Goal: Complete application form

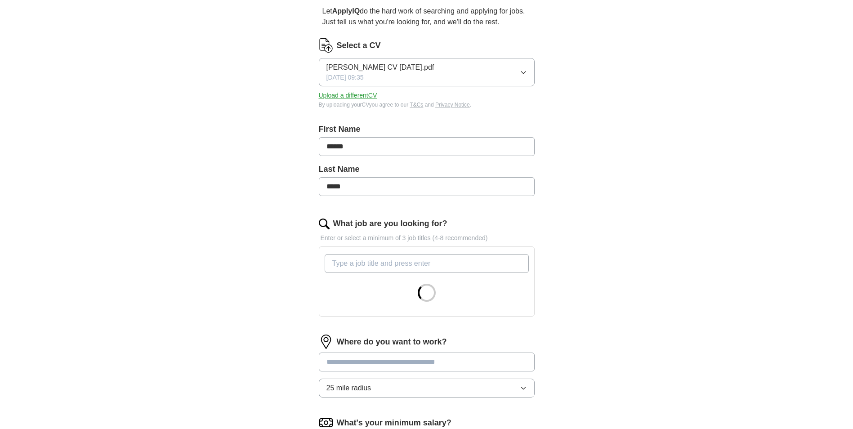
scroll to position [90, 0]
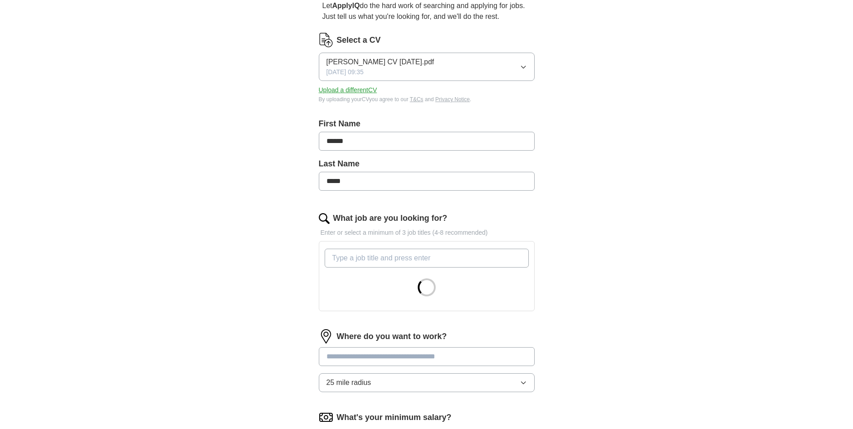
click at [360, 259] on input "What job are you looking for?" at bounding box center [427, 258] width 204 height 19
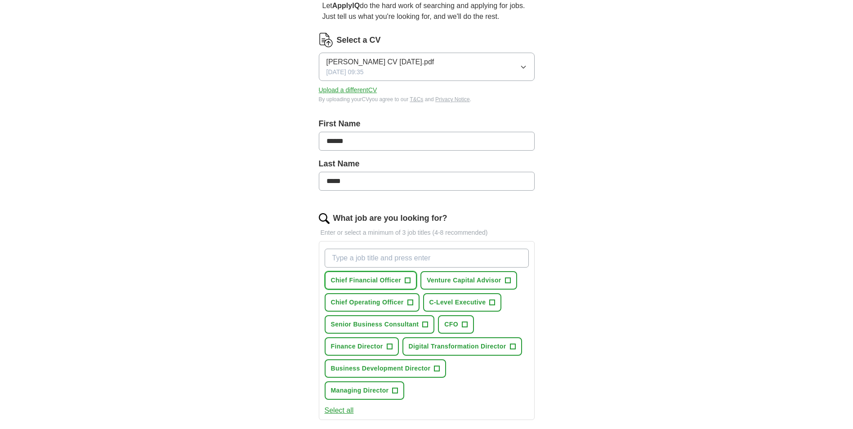
click at [406, 278] on span "+" at bounding box center [407, 280] width 5 height 7
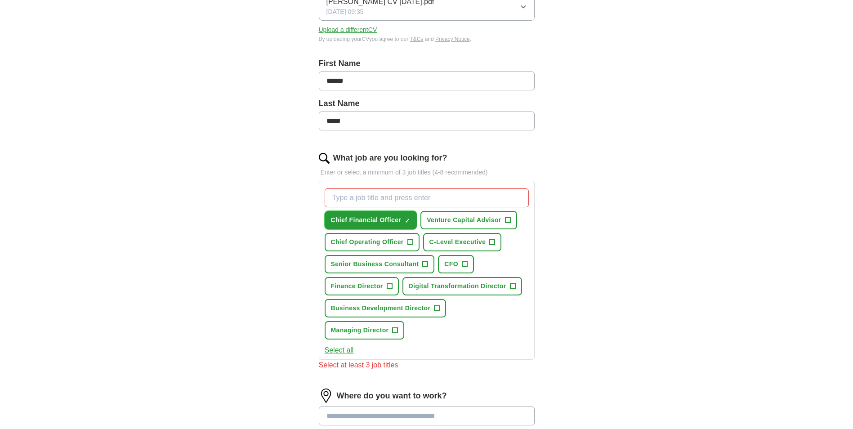
scroll to position [180, 0]
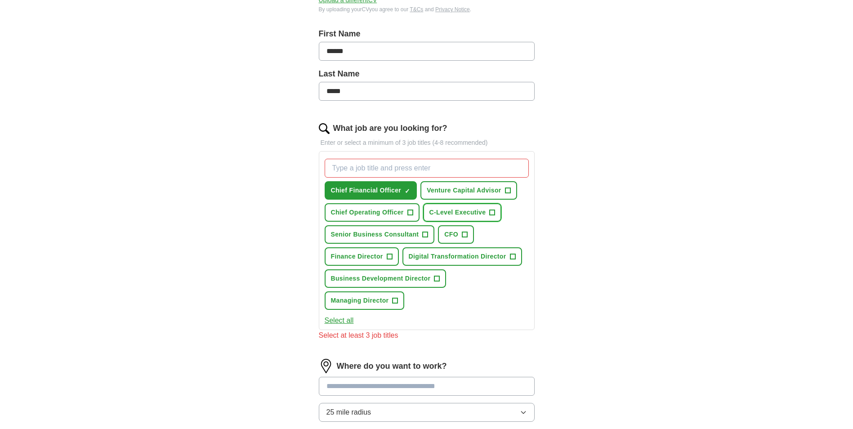
click at [493, 210] on span "+" at bounding box center [492, 212] width 5 height 7
click at [392, 301] on button "Managing Director +" at bounding box center [365, 300] width 80 height 18
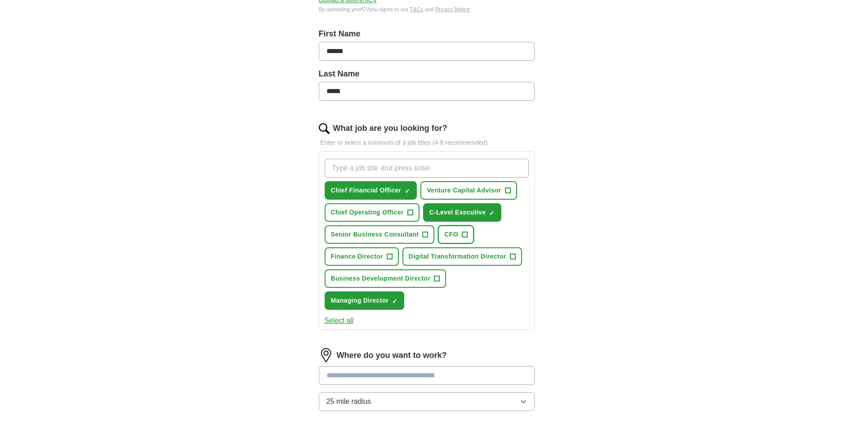
click at [465, 236] on span "+" at bounding box center [464, 234] width 5 height 7
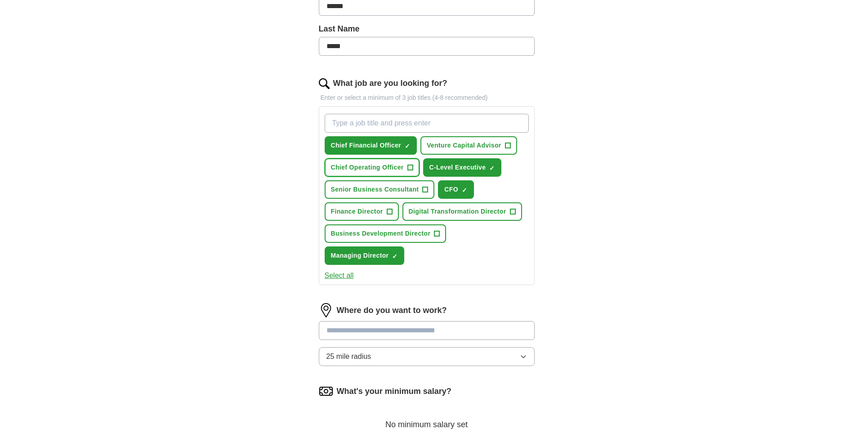
click at [408, 170] on span "+" at bounding box center [409, 167] width 5 height 7
click at [509, 142] on span "+" at bounding box center [507, 145] width 5 height 7
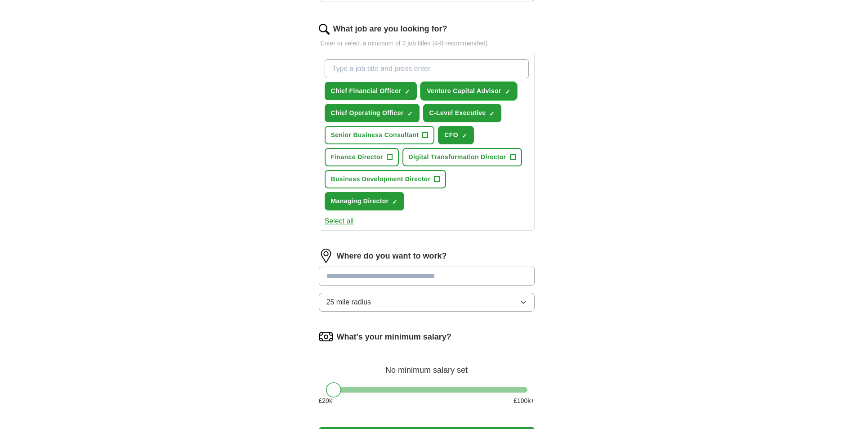
scroll to position [315, 0]
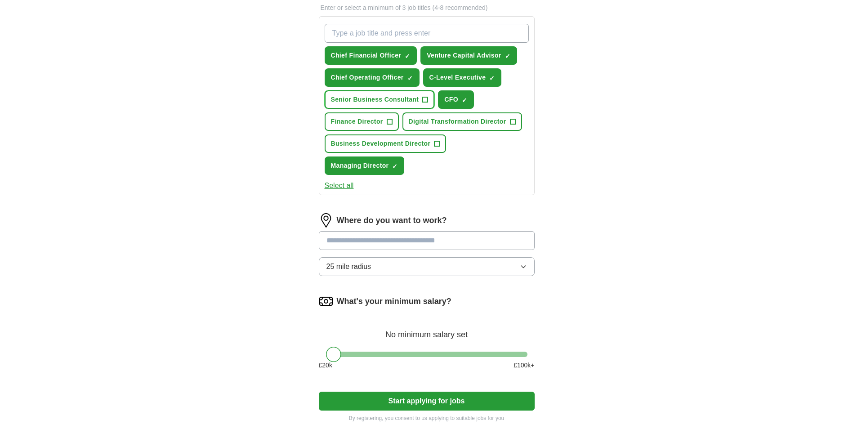
click at [424, 96] on span "+" at bounding box center [425, 99] width 5 height 7
click at [393, 242] on input at bounding box center [427, 240] width 216 height 19
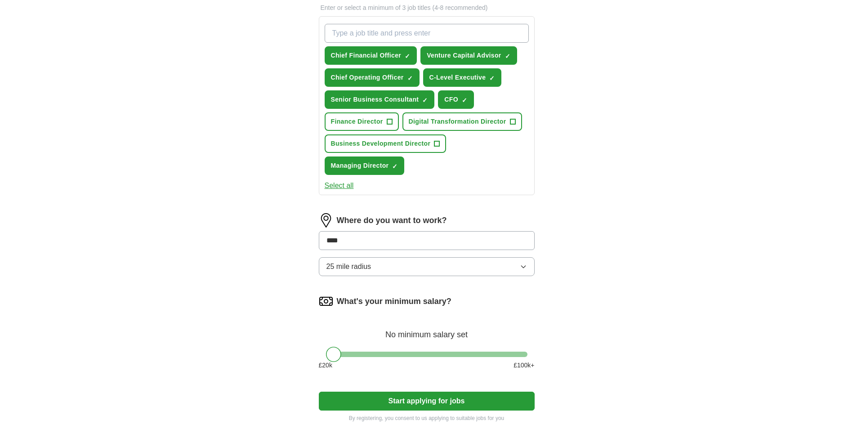
type input "*****"
click at [497, 265] on li "Epsom ([GEOGRAPHIC_DATA])" at bounding box center [426, 263] width 215 height 18
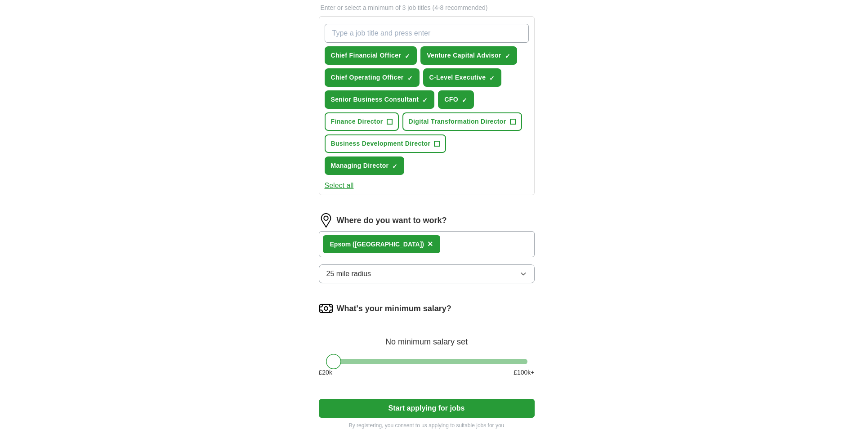
click at [522, 273] on icon "button" at bounding box center [523, 273] width 7 height 7
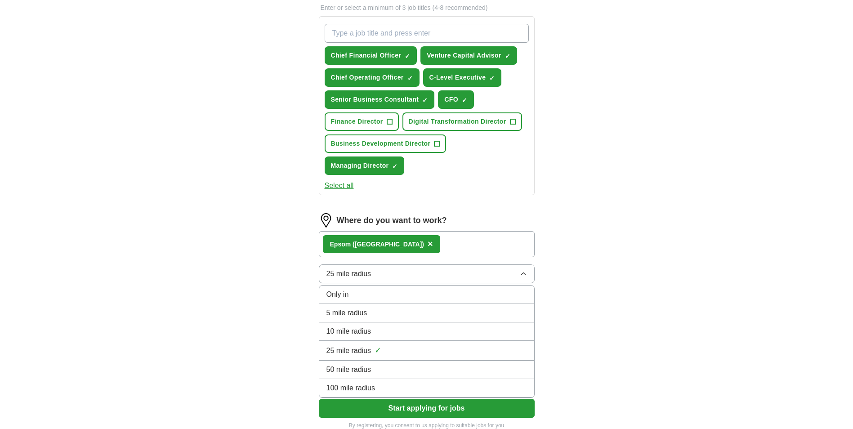
click at [510, 372] on div "50 mile radius" at bounding box center [426, 369] width 201 height 11
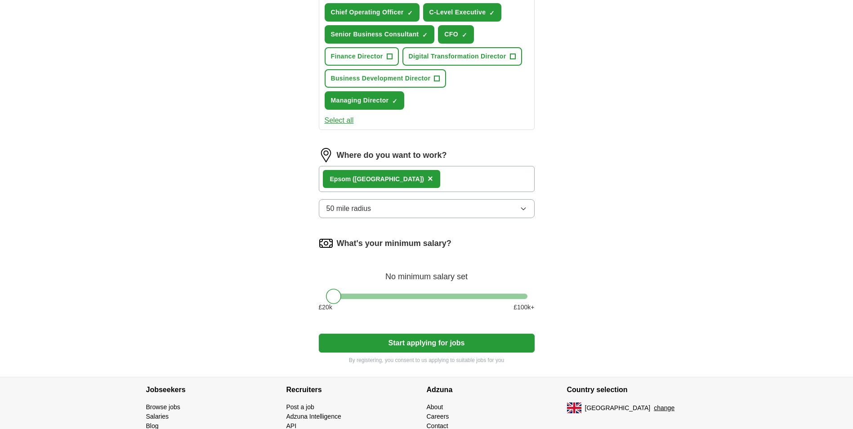
scroll to position [428, 0]
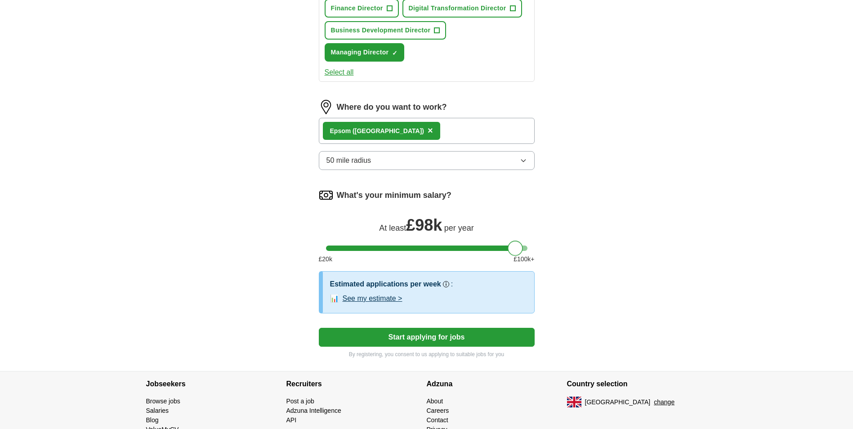
click at [514, 248] on div at bounding box center [515, 248] width 15 height 15
drag, startPoint x: 514, startPoint y: 250, endPoint x: 497, endPoint y: 248, distance: 17.6
click at [497, 248] on div at bounding box center [496, 248] width 15 height 15
click at [373, 299] on button "See my estimate >" at bounding box center [373, 298] width 60 height 11
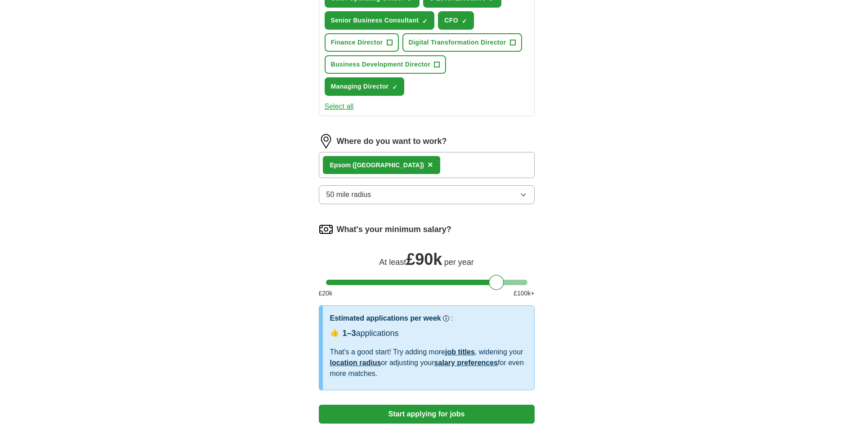
scroll to position [378, 0]
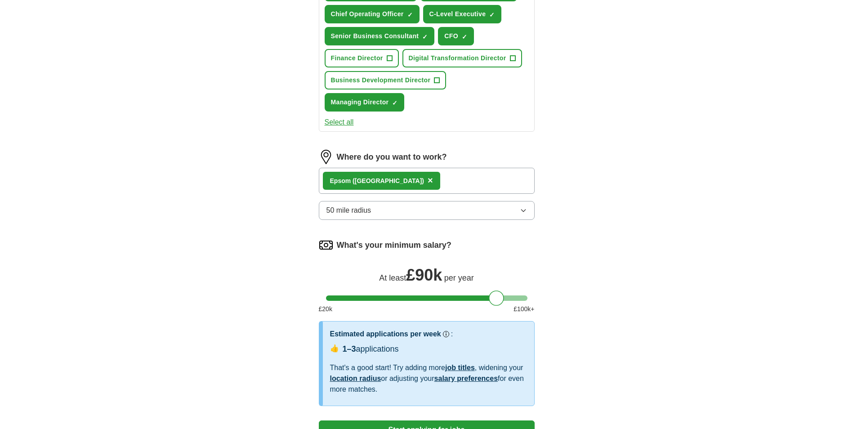
click at [522, 210] on icon "button" at bounding box center [523, 210] width 7 height 7
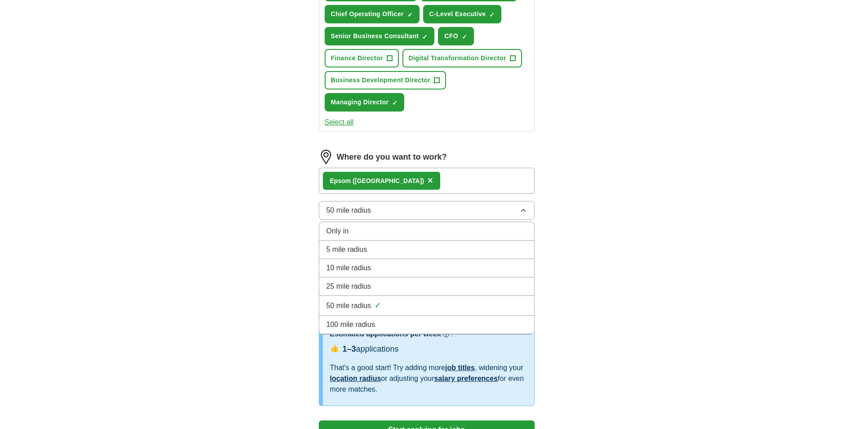
click at [497, 324] on div "100 mile radius" at bounding box center [426, 324] width 201 height 11
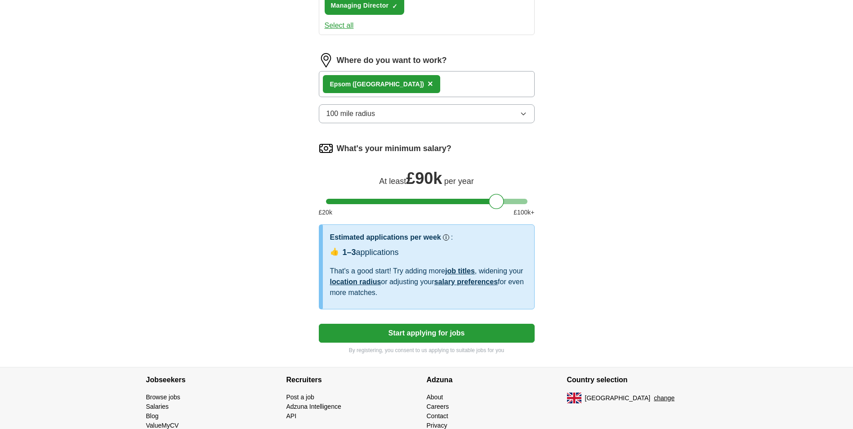
scroll to position [498, 0]
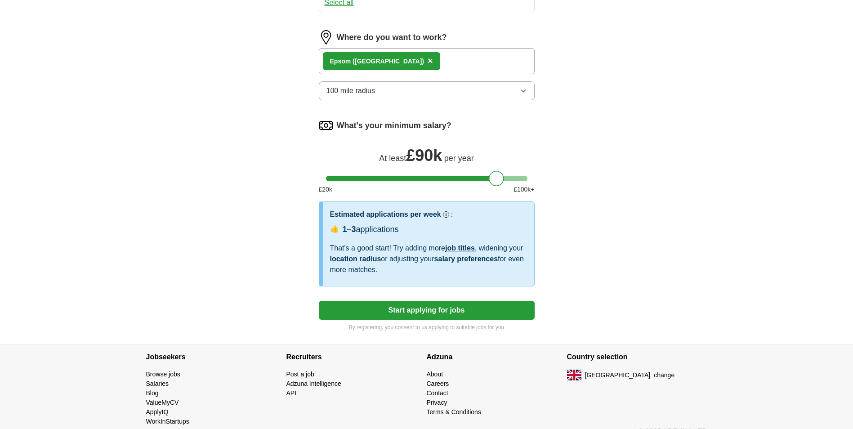
click at [427, 307] on button "Start applying for jobs" at bounding box center [427, 310] width 216 height 19
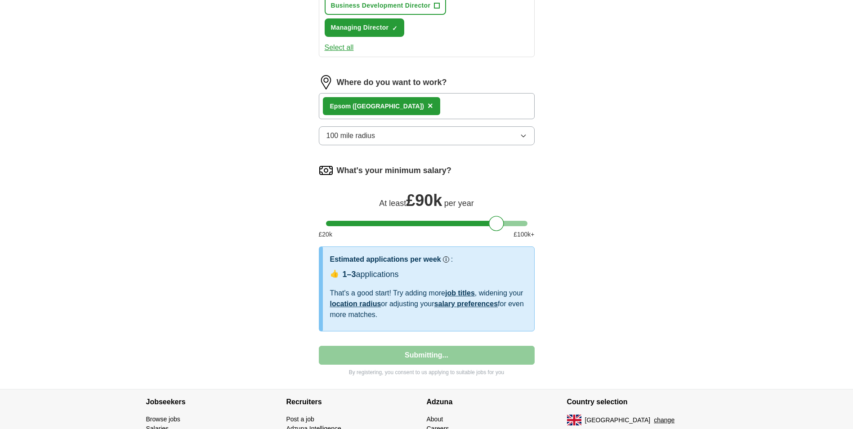
select select "**"
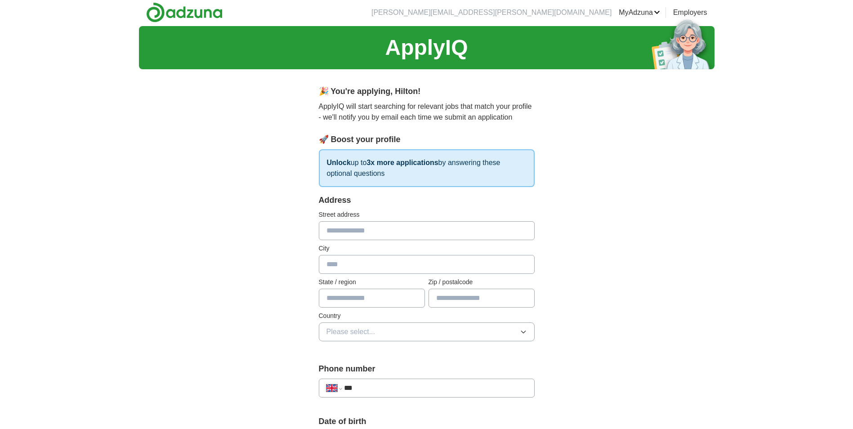
scroll to position [0, 0]
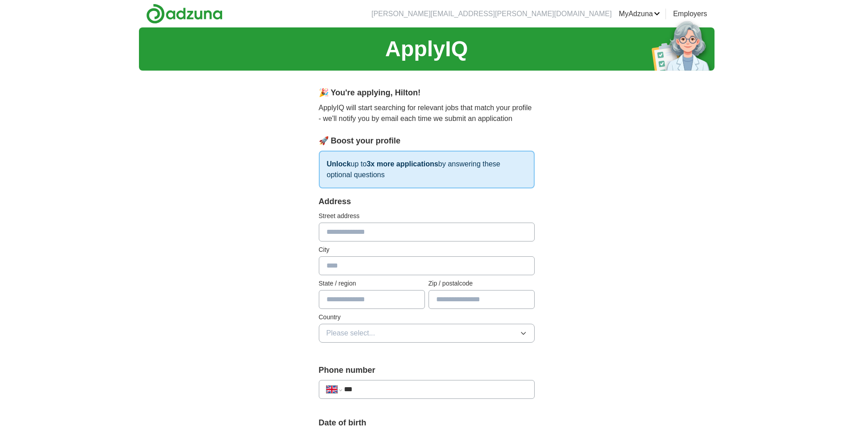
click at [350, 234] on input "text" at bounding box center [427, 232] width 216 height 19
type input "**********"
type input "******"
type input "********"
click at [511, 325] on button "Please select..." at bounding box center [427, 333] width 216 height 19
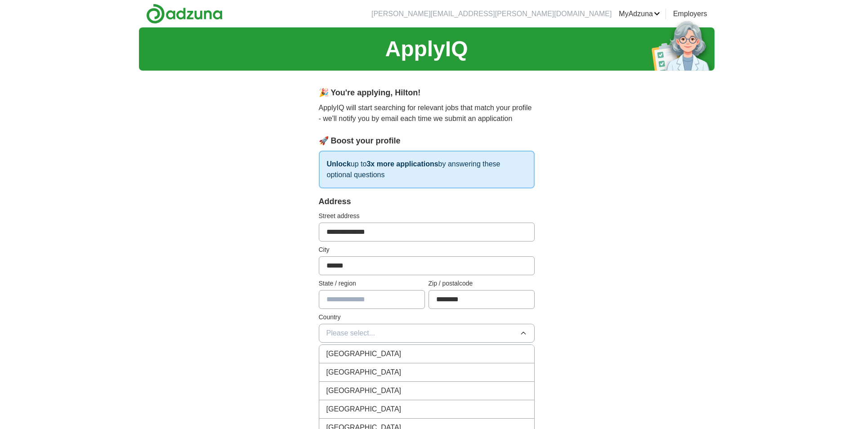
click at [383, 358] on div "[GEOGRAPHIC_DATA]" at bounding box center [426, 353] width 201 height 11
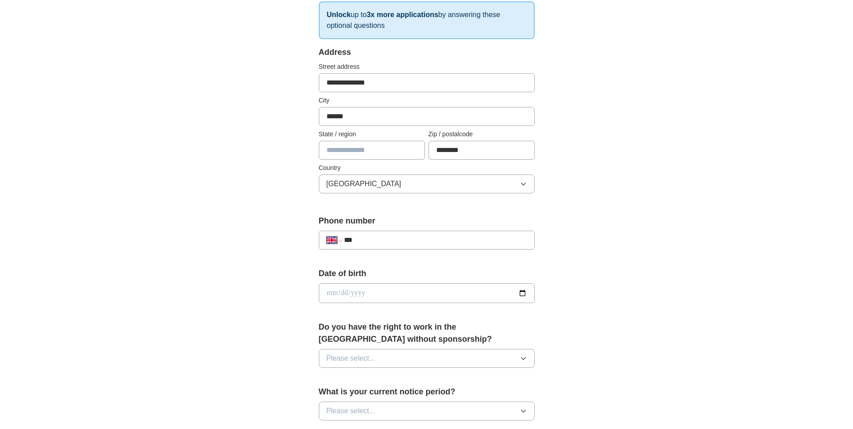
scroll to position [180, 0]
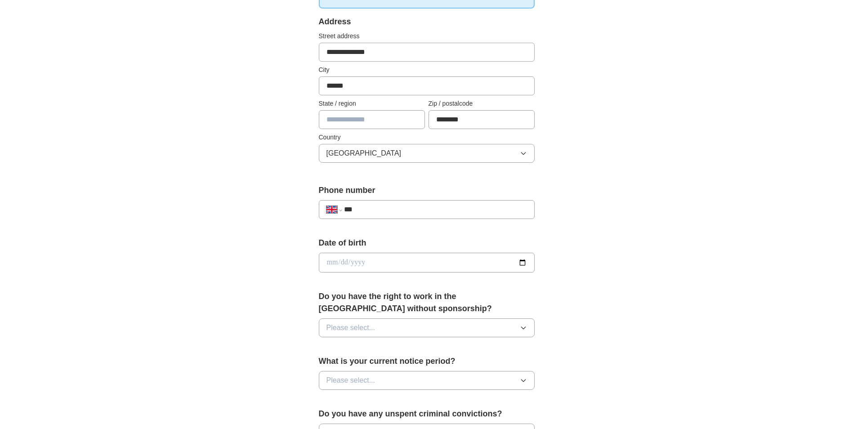
click at [434, 210] on input "***" at bounding box center [435, 209] width 183 height 11
type input "**********"
type input "********"
click at [522, 262] on input "date" at bounding box center [427, 263] width 216 height 20
type input "**********"
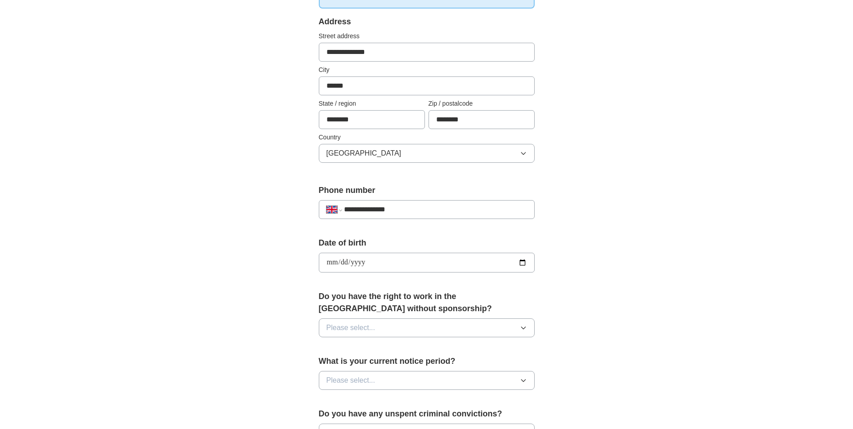
click at [523, 325] on icon "button" at bounding box center [523, 327] width 7 height 7
click at [484, 346] on div "Yes" at bounding box center [426, 348] width 201 height 11
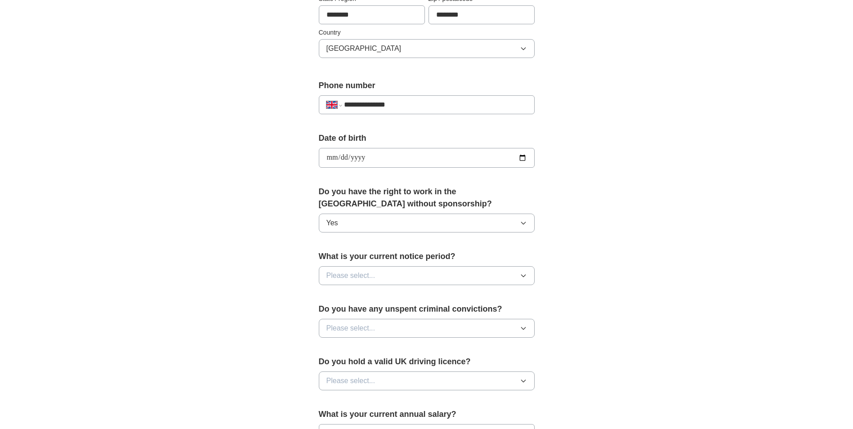
scroll to position [315, 0]
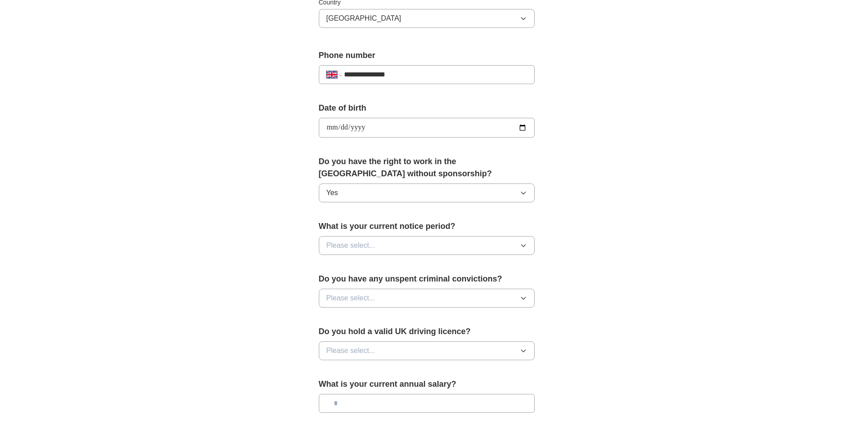
click at [523, 247] on icon "button" at bounding box center [523, 245] width 7 height 7
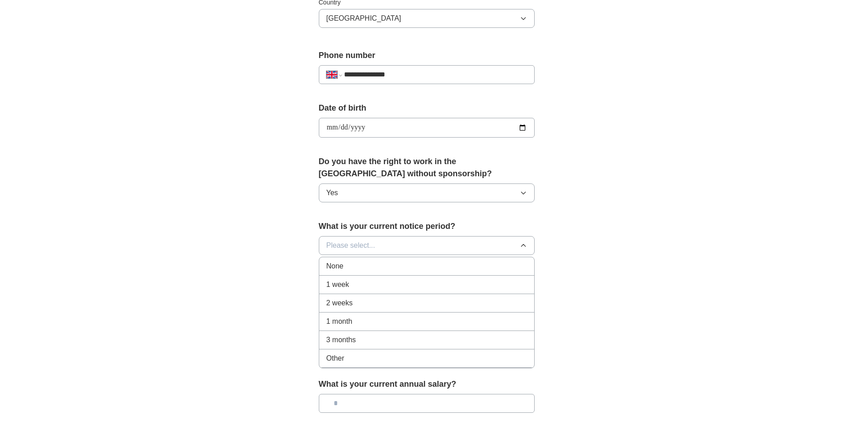
click at [502, 260] on li "None" at bounding box center [426, 266] width 215 height 18
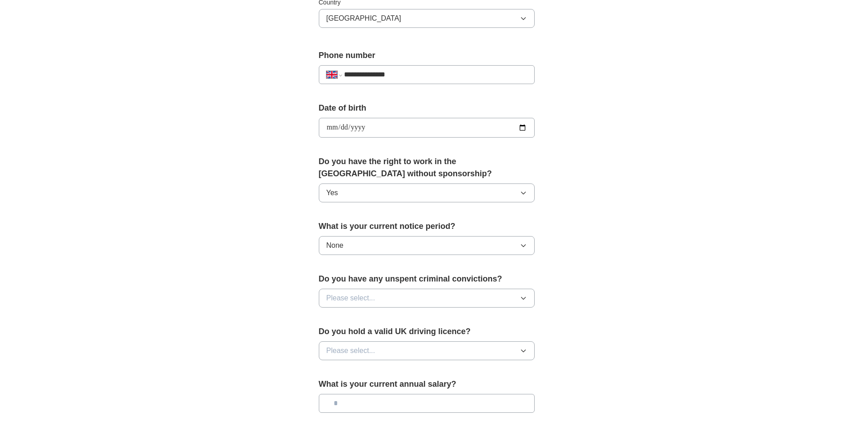
click at [525, 299] on icon "button" at bounding box center [523, 298] width 7 height 7
click at [512, 340] on div "No" at bounding box center [426, 337] width 201 height 11
click at [520, 349] on icon "button" at bounding box center [523, 350] width 7 height 7
click at [506, 367] on div "Yes" at bounding box center [426, 371] width 201 height 11
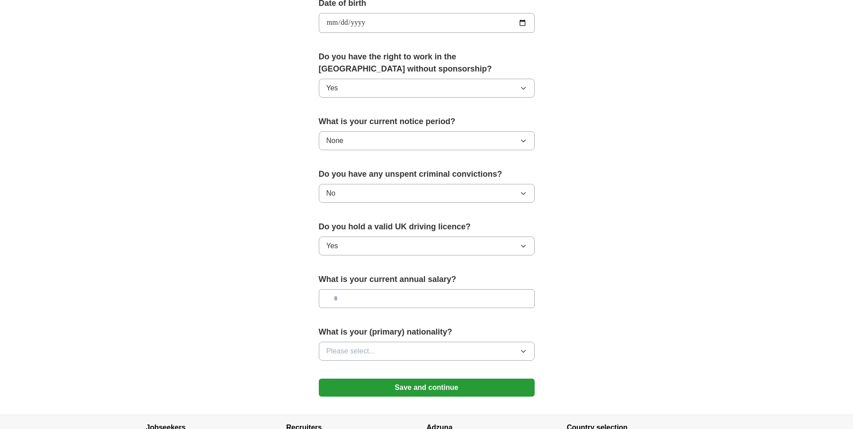
scroll to position [450, 0]
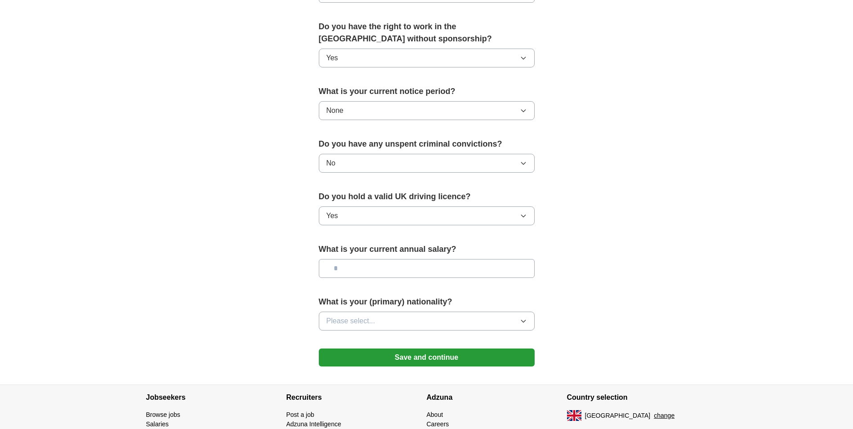
click at [484, 269] on input "text" at bounding box center [427, 268] width 216 height 19
type input "********"
click at [528, 319] on button "Please select..." at bounding box center [427, 321] width 216 height 19
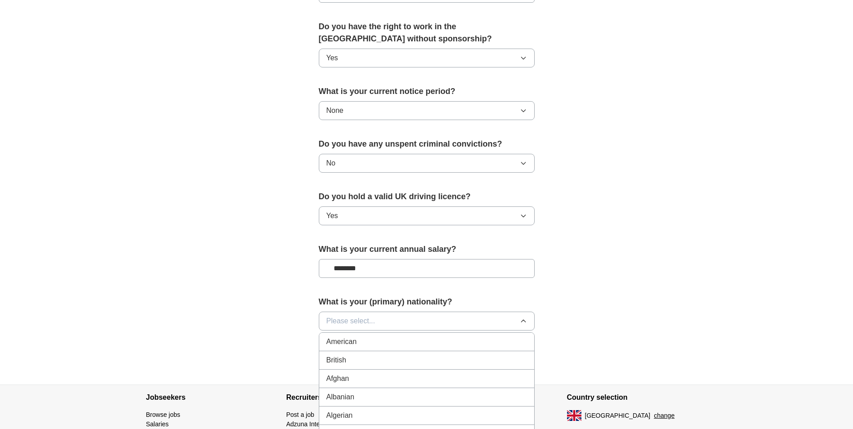
click at [461, 361] on div "British" at bounding box center [426, 360] width 201 height 11
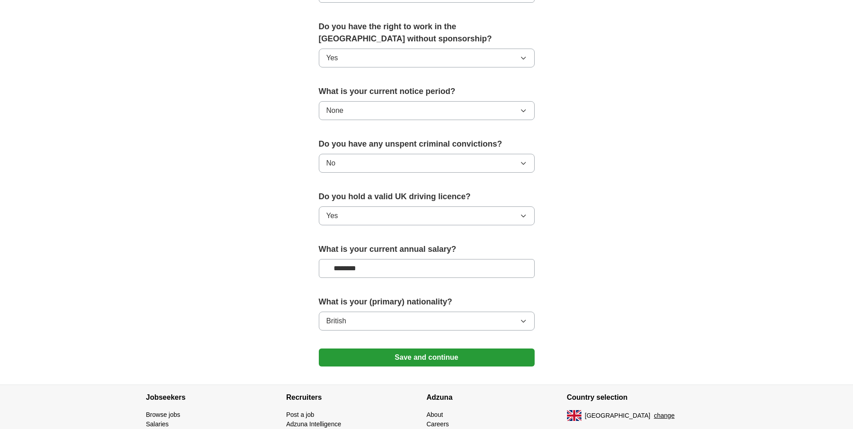
click at [436, 359] on button "Save and continue" at bounding box center [427, 357] width 216 height 18
